Goal: Feedback & Contribution: Leave review/rating

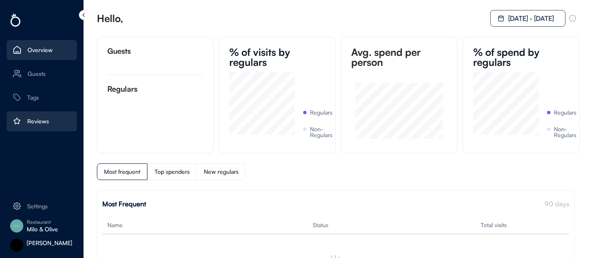
click at [61, 121] on div "Reviews" at bounding box center [42, 121] width 70 height 20
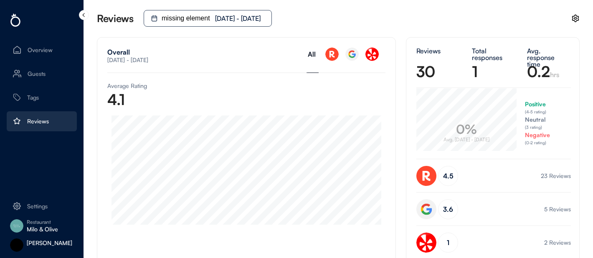
click at [245, 21] on div "[DATE] - [DATE]" at bounding box center [241, 18] width 53 height 7
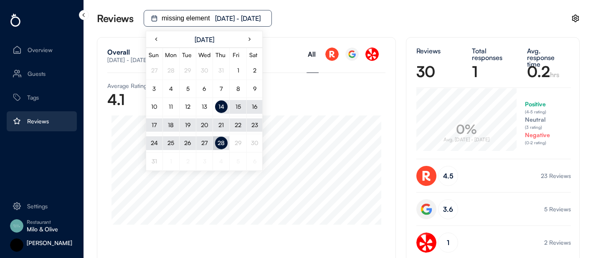
click at [329, 10] on div "Reviews missing element [DATE] - [DATE]" at bounding box center [338, 18] width 482 height 37
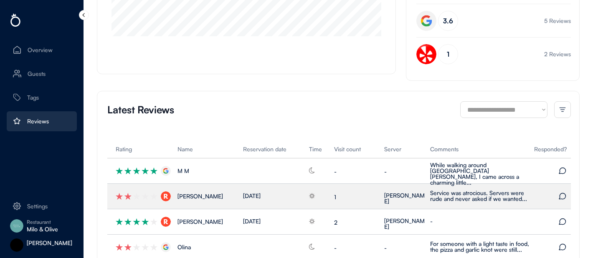
scroll to position [285, 0]
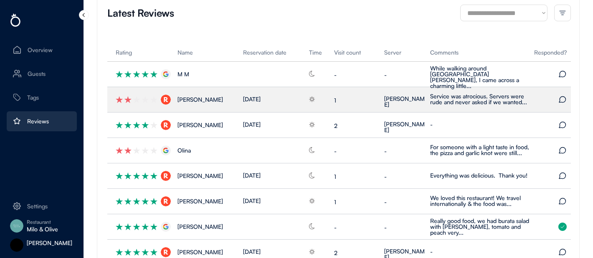
click at [370, 105] on div "[PERSON_NAME] [DATE] 1 Sabina Service was atrocious. Servers were rude and neve…" at bounding box center [338, 99] width 463 height 25
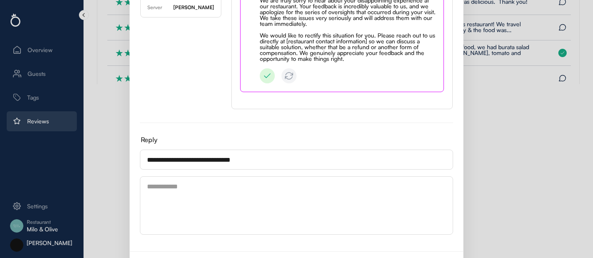
scroll to position [176, 0]
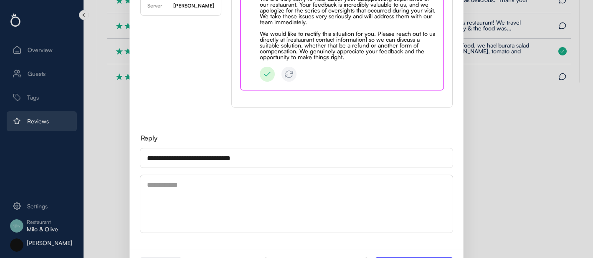
click at [267, 82] on img at bounding box center [267, 74] width 15 height 15
type textarea "**********"
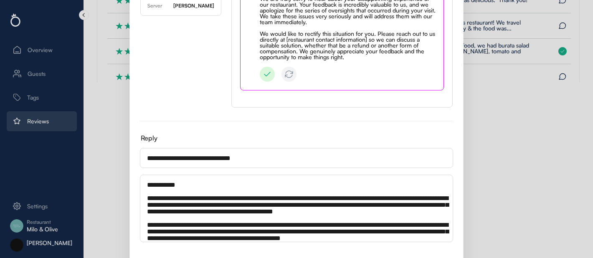
scroll to position [216, 0]
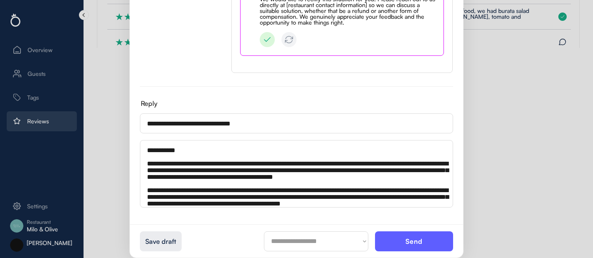
click at [359, 170] on textarea "**********" at bounding box center [296, 174] width 313 height 68
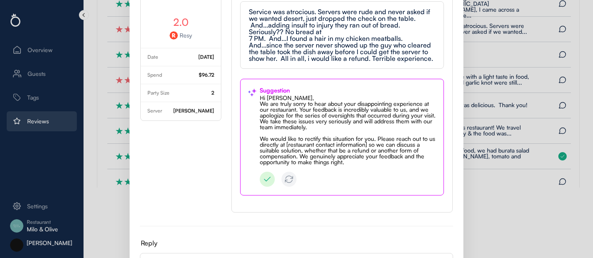
scroll to position [0, 0]
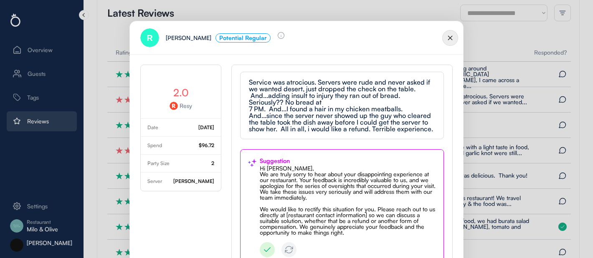
click at [451, 40] on img at bounding box center [450, 38] width 16 height 16
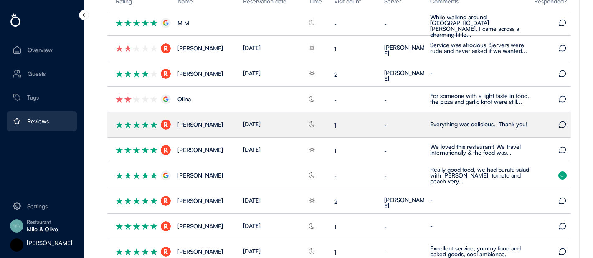
scroll to position [246, 0]
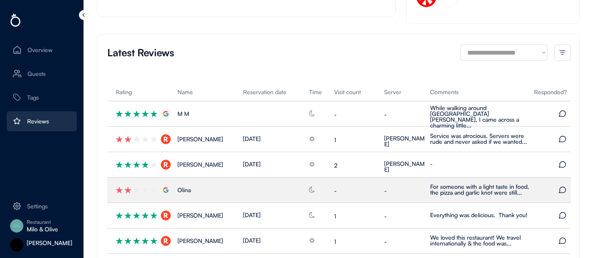
click at [272, 183] on div "Olina - - For someone with a light taste in food, the pizza and garlic knot wer…" at bounding box center [338, 190] width 463 height 25
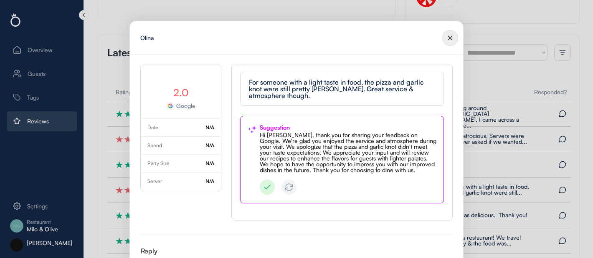
click at [453, 33] on img at bounding box center [450, 38] width 16 height 16
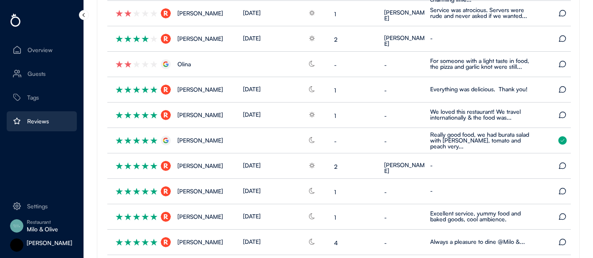
scroll to position [498, 0]
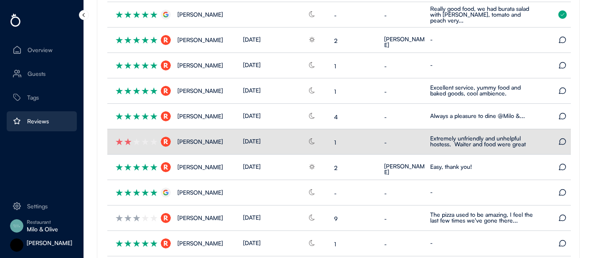
click at [355, 145] on div "1" at bounding box center [357, 143] width 46 height 6
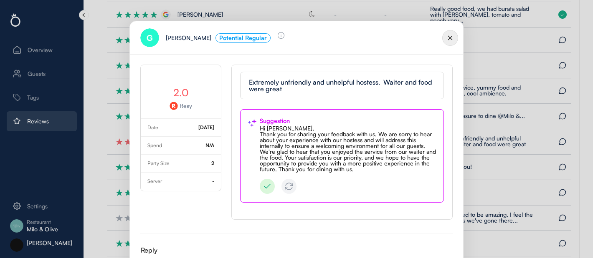
click at [447, 37] on img at bounding box center [450, 38] width 16 height 16
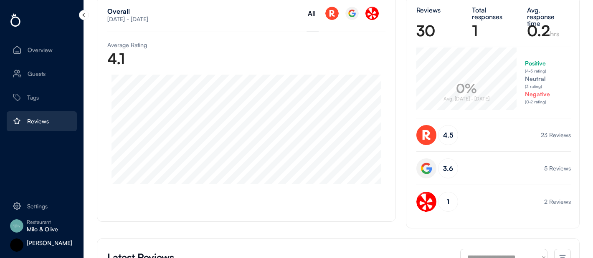
scroll to position [0, 0]
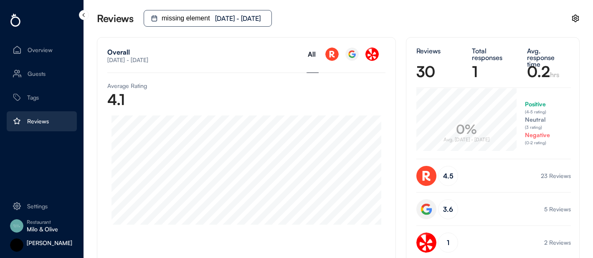
click at [193, 20] on div "missing element" at bounding box center [188, 18] width 53 height 7
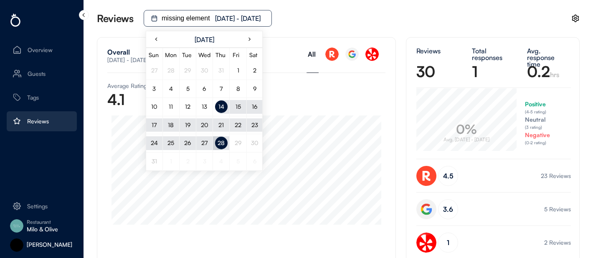
click at [341, 82] on div "Overall [DATE] - [DATE] Average Rating 4.1" at bounding box center [246, 150] width 299 height 226
